Goal: Information Seeking & Learning: Learn about a topic

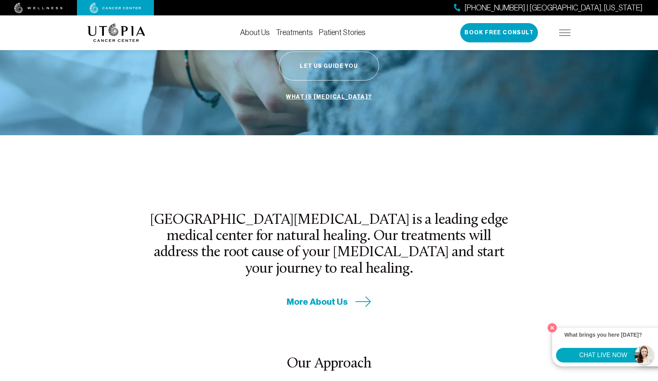
scroll to position [156, 0]
click at [260, 32] on link "About Us" at bounding box center [255, 32] width 30 height 8
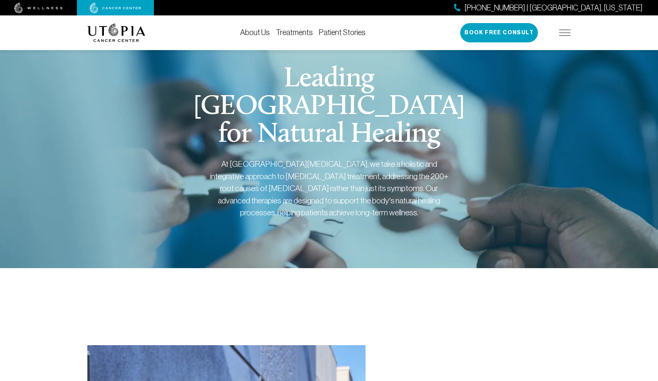
click at [289, 32] on link "Treatments" at bounding box center [294, 32] width 37 height 8
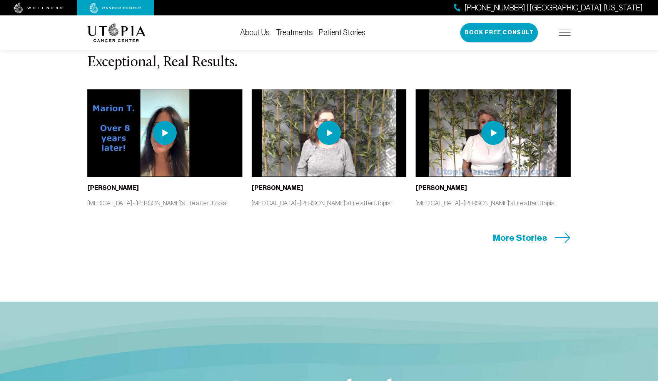
scroll to position [1623, 0]
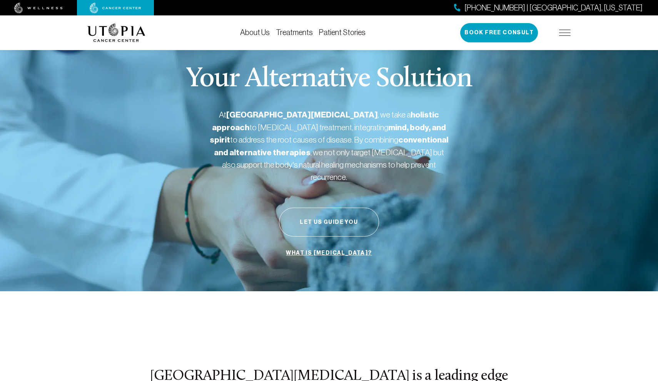
scroll to position [156, 0]
